Goal: Task Accomplishment & Management: Manage account settings

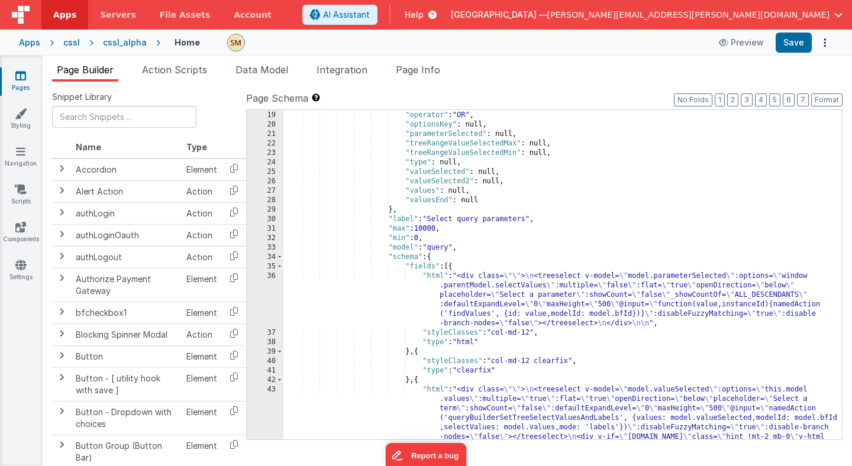
scroll to position [177, 0]
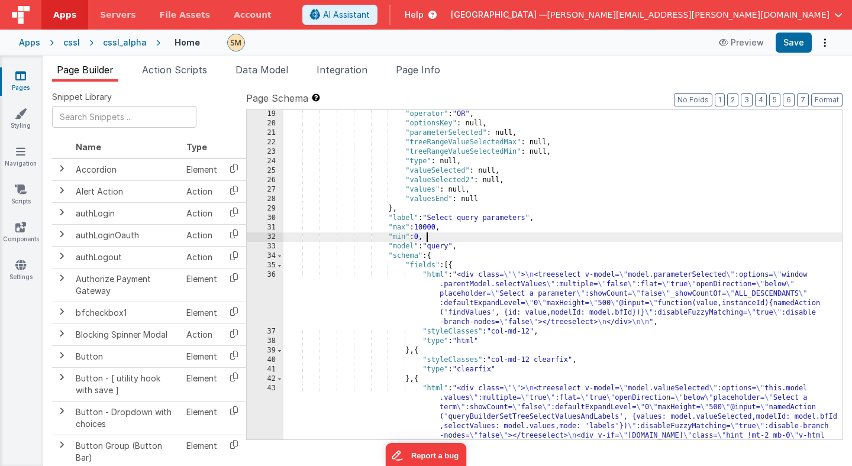
click at [538, 240] on div ""operator" : "OR" , "optionsKey" : null, "parameterSelected" : null, "treeRange…" at bounding box center [562, 311] width 558 height 405
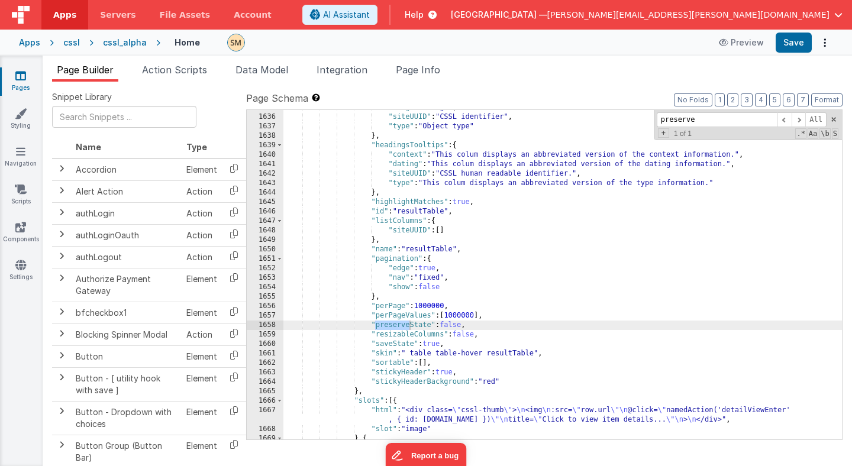
scroll to position [16113, 0]
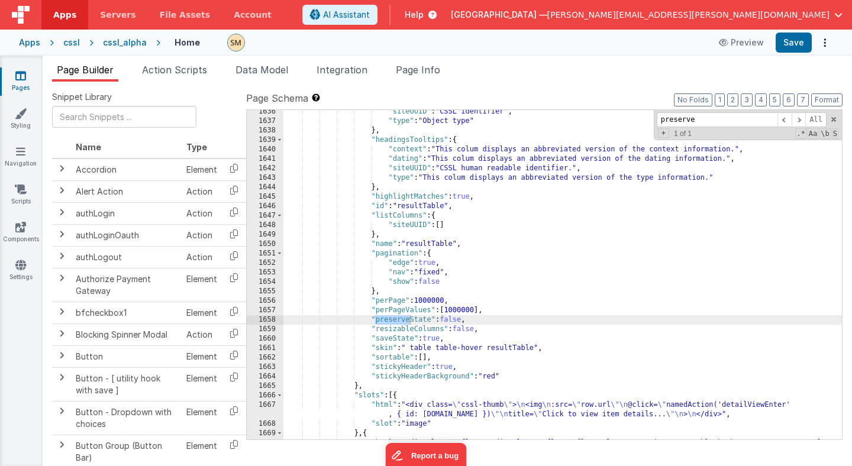
type input "preserve"
click at [457, 320] on div ""siteUUID" : "CSSL identifier" , "type" : "Object type" } , "headingsTooltips" …" at bounding box center [562, 309] width 558 height 405
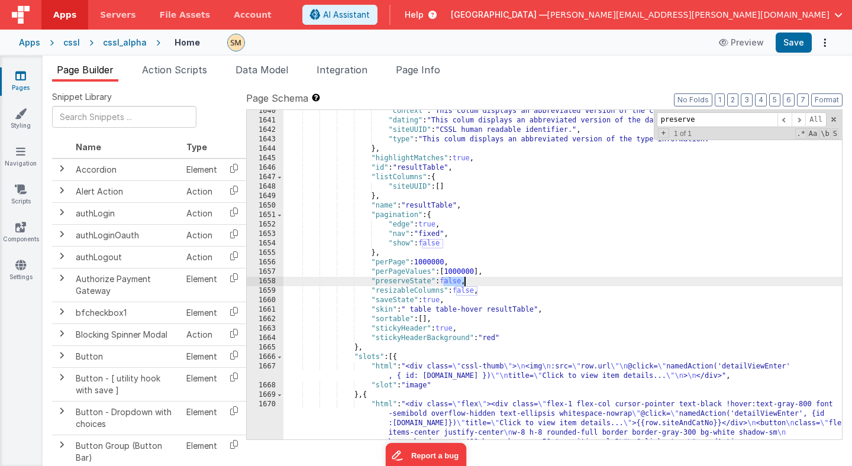
scroll to position [16149, 0]
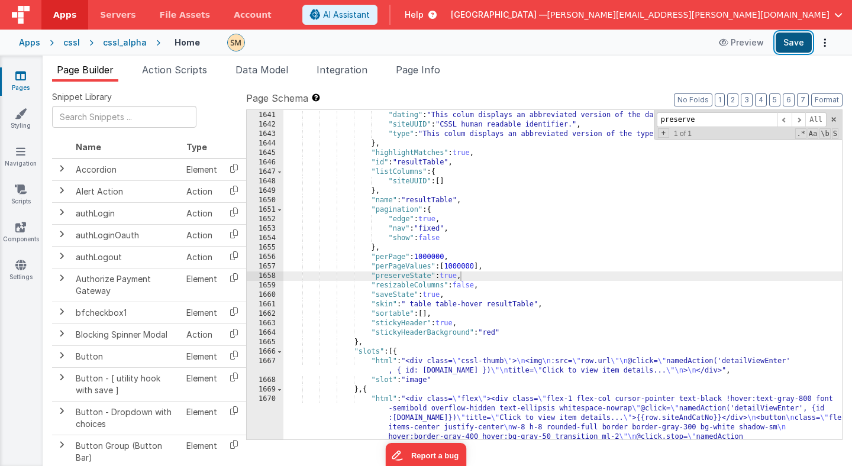
click at [792, 44] on button "Save" at bounding box center [794, 43] width 36 height 20
click at [445, 276] on div ""context" : "This colum displays an abbreviated version of the context informat…" at bounding box center [562, 303] width 558 height 405
click at [267, 69] on span "Data Model" at bounding box center [261, 70] width 53 height 12
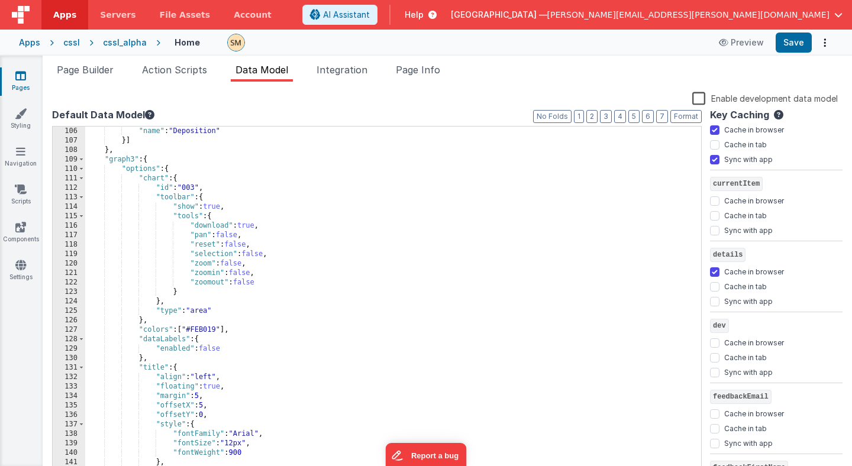
scroll to position [386, 0]
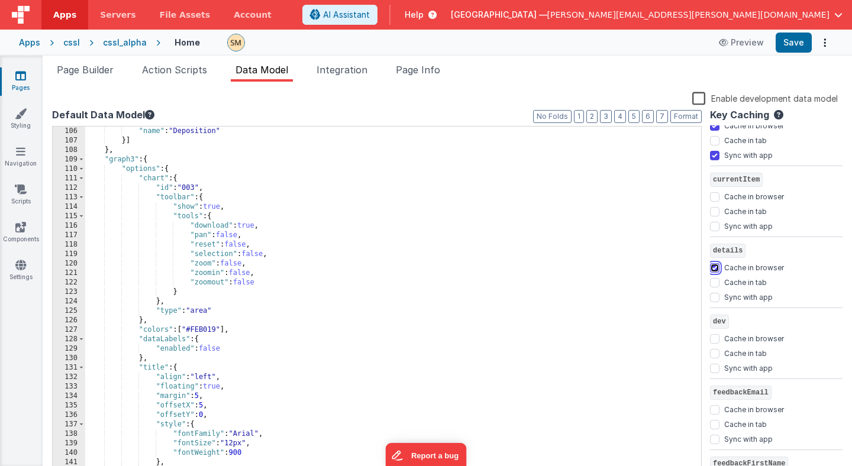
click at [715, 270] on input "Cache in browser" at bounding box center [714, 267] width 9 height 9
checkbox input "false"
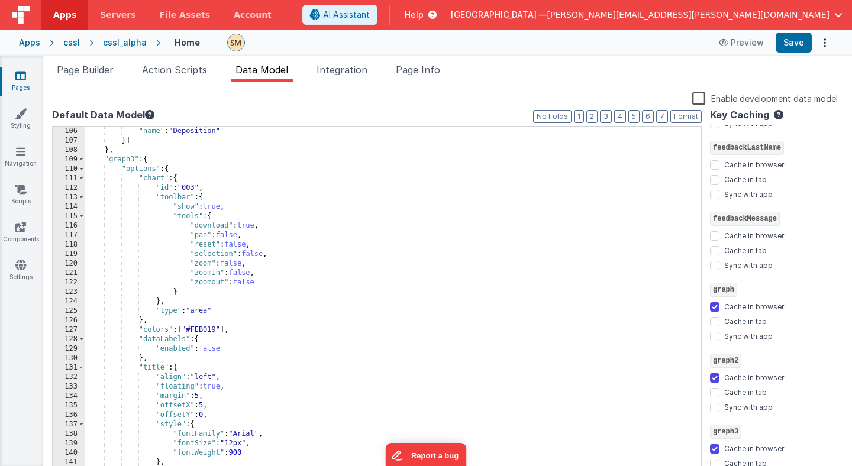
scroll to position [772, 0]
click at [713, 308] on input "Cache in browser" at bounding box center [714, 307] width 9 height 9
checkbox input "false"
click at [716, 380] on input "Cache in browser" at bounding box center [714, 378] width 9 height 9
checkbox input "false"
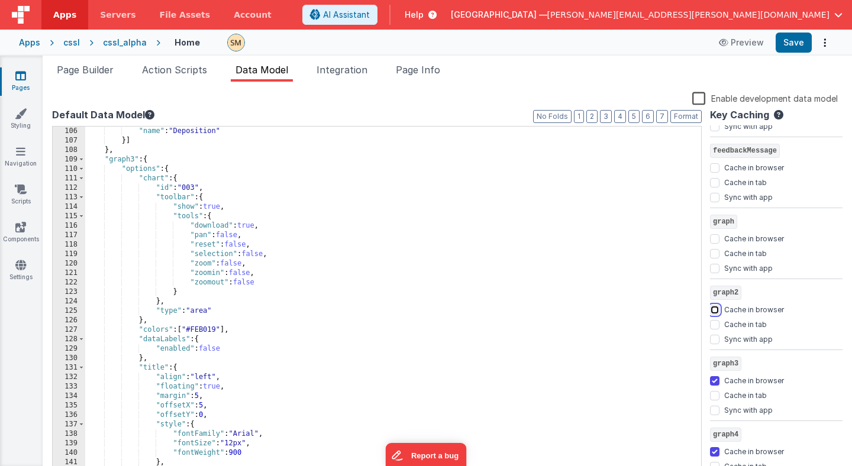
scroll to position [838, 0]
click at [716, 380] on input "Cache in browser" at bounding box center [714, 383] width 9 height 9
checkbox input "false"
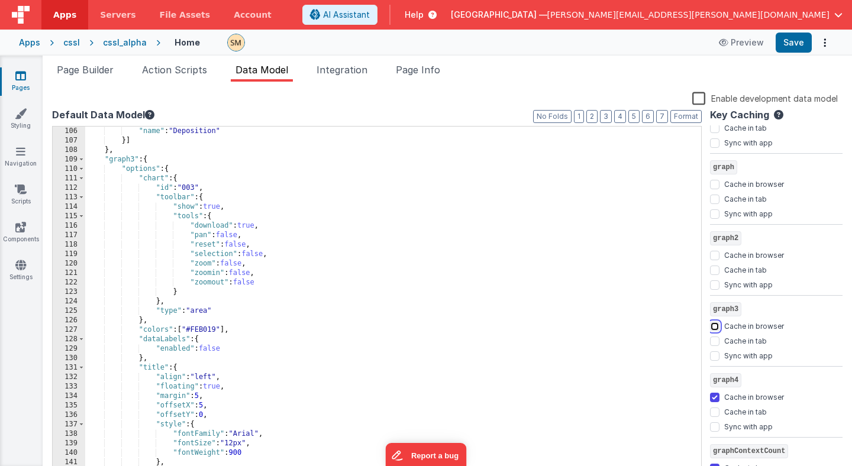
scroll to position [909, 0]
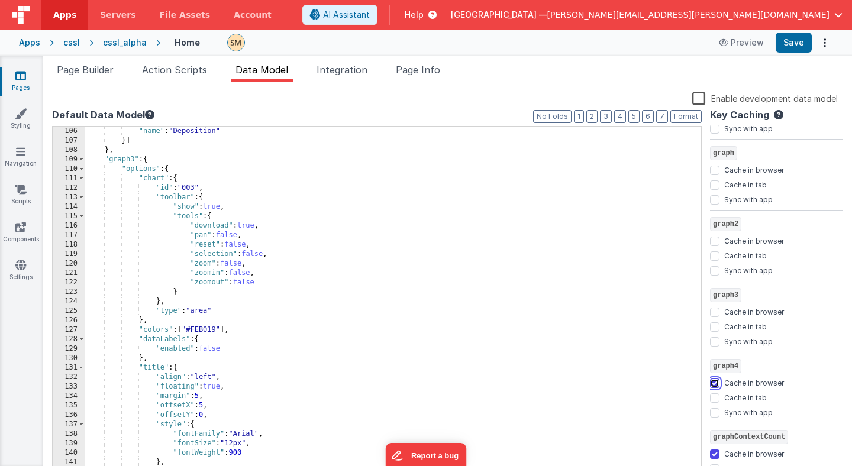
click at [716, 380] on input "Cache in browser" at bounding box center [714, 383] width 9 height 9
checkbox input "false"
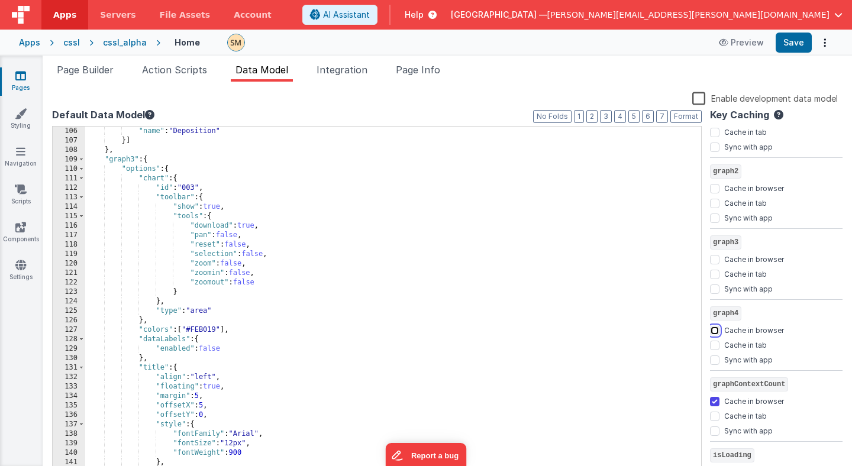
scroll to position [975, 0]
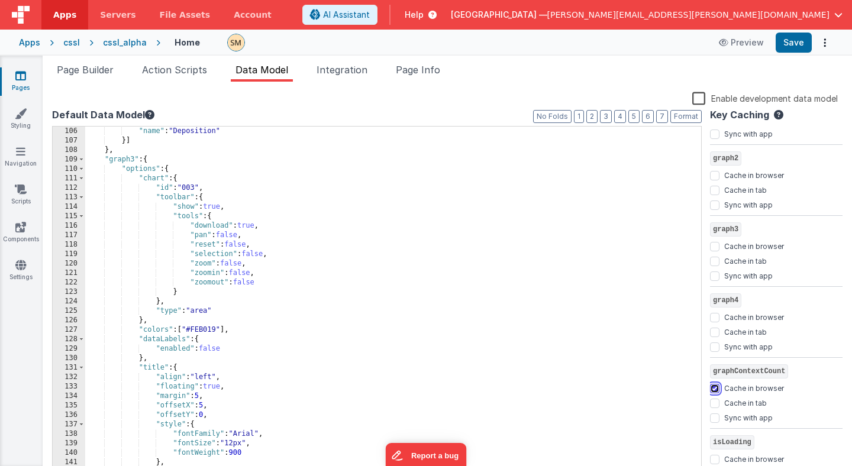
click at [715, 386] on input "Cache in browser" at bounding box center [714, 388] width 9 height 9
checkbox input "false"
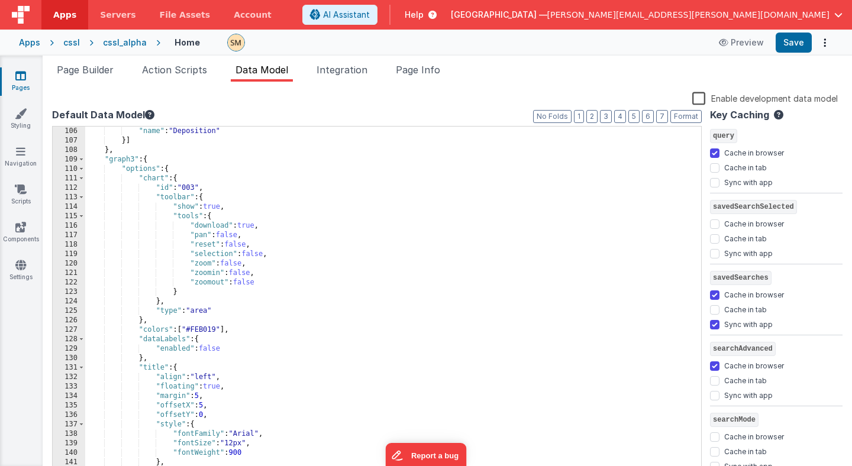
scroll to position [1633, 0]
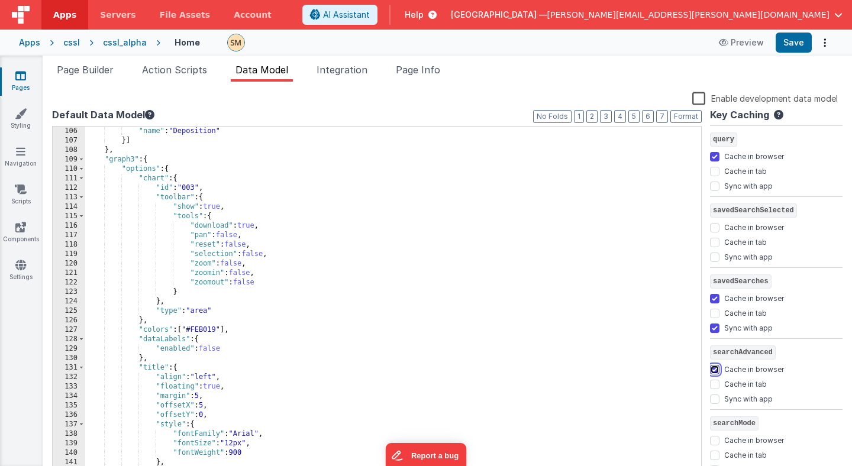
click at [718, 370] on input "Cache in browser" at bounding box center [714, 369] width 9 height 9
click at [714, 369] on input "Cache in browser" at bounding box center [714, 369] width 9 height 9
checkbox input "false"
click at [714, 156] on input "Cache in browser" at bounding box center [714, 156] width 9 height 9
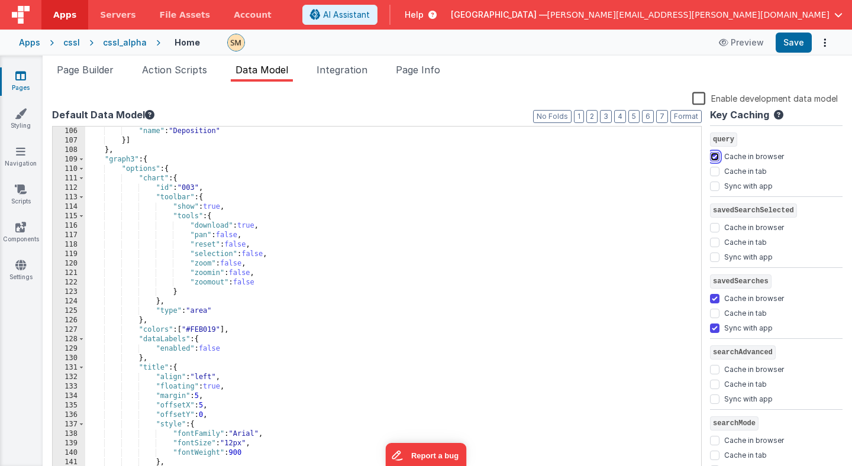
checkbox input "false"
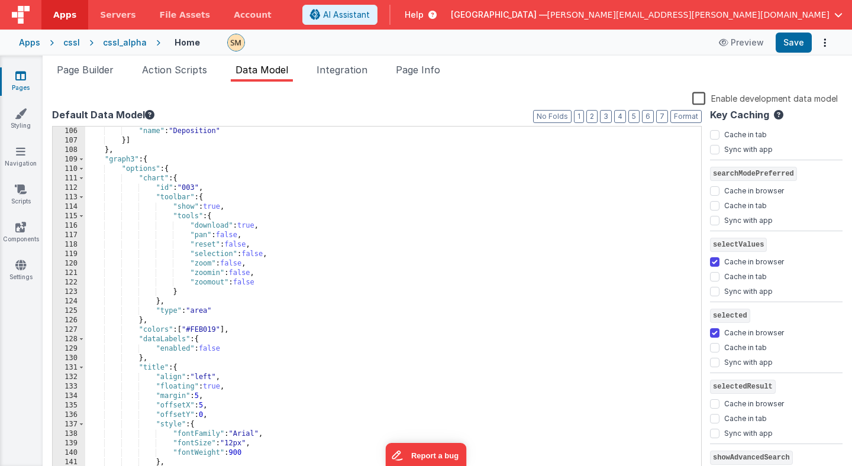
scroll to position [1952, 0]
click at [711, 337] on input "Cache in browser" at bounding box center [714, 334] width 9 height 9
checkbox input "false"
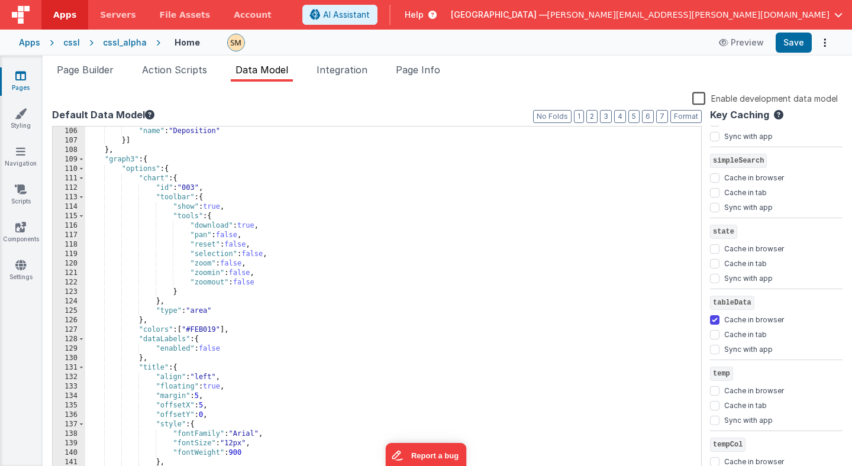
scroll to position [2761, 0]
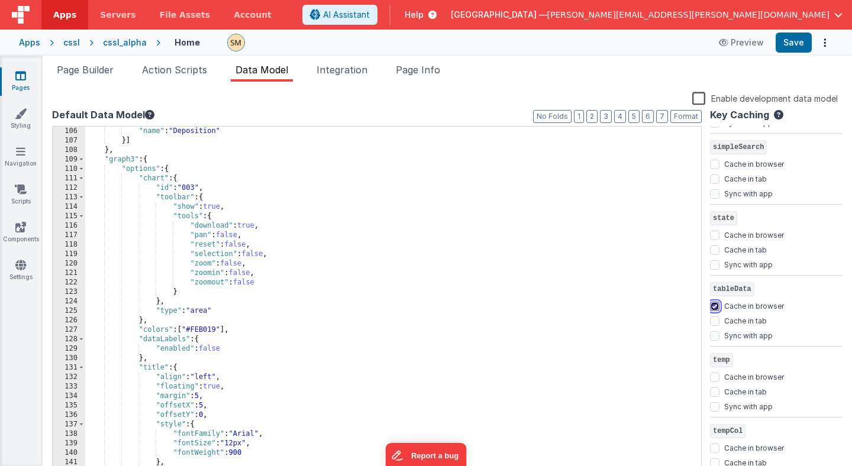
click at [714, 309] on input "Cache in browser" at bounding box center [714, 306] width 9 height 9
click at [712, 305] on input "Cache in browser" at bounding box center [714, 306] width 9 height 9
checkbox input "false"
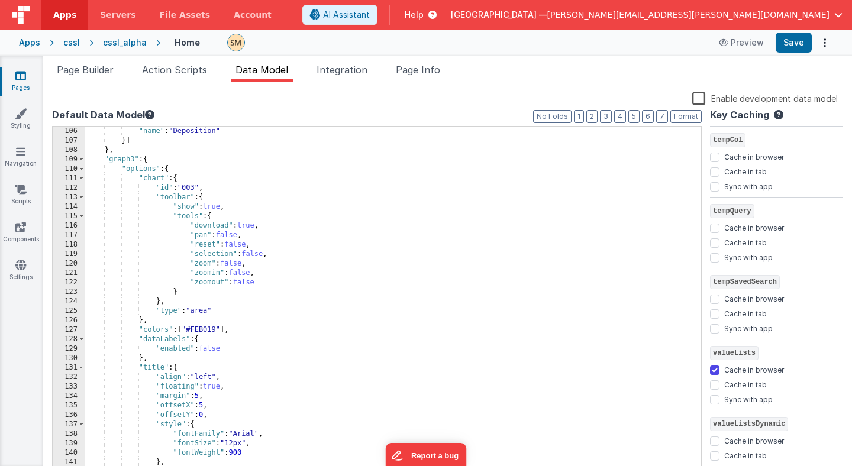
scroll to position [3058, 0]
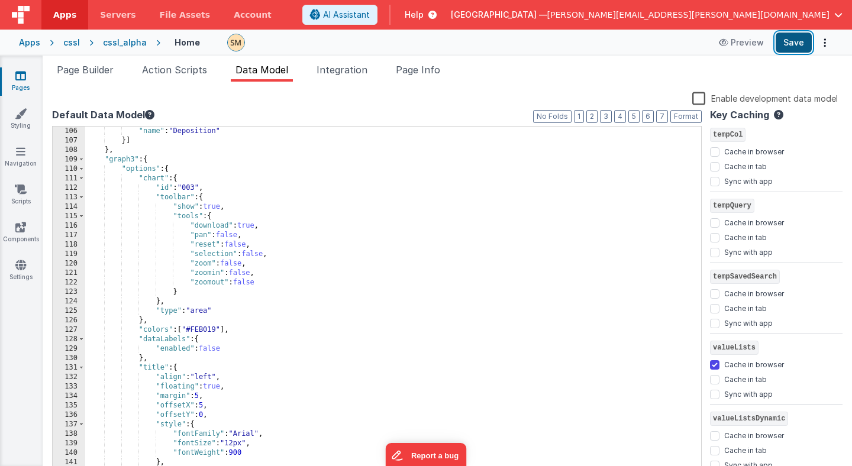
click at [792, 40] on button "Save" at bounding box center [794, 43] width 36 height 20
